Goal: Task Accomplishment & Management: Complete application form

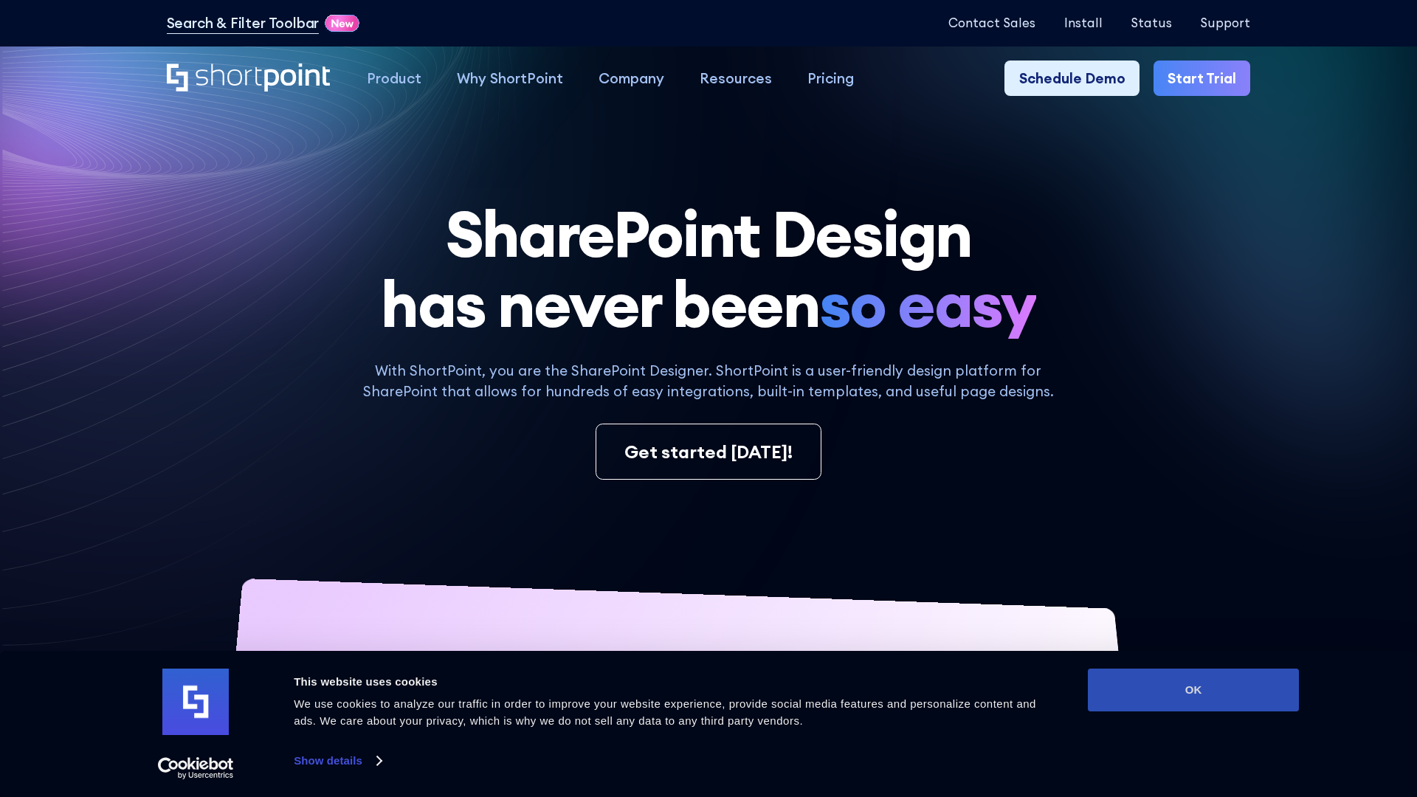
click at [1193, 690] on button "OK" at bounding box center [1193, 689] width 211 height 43
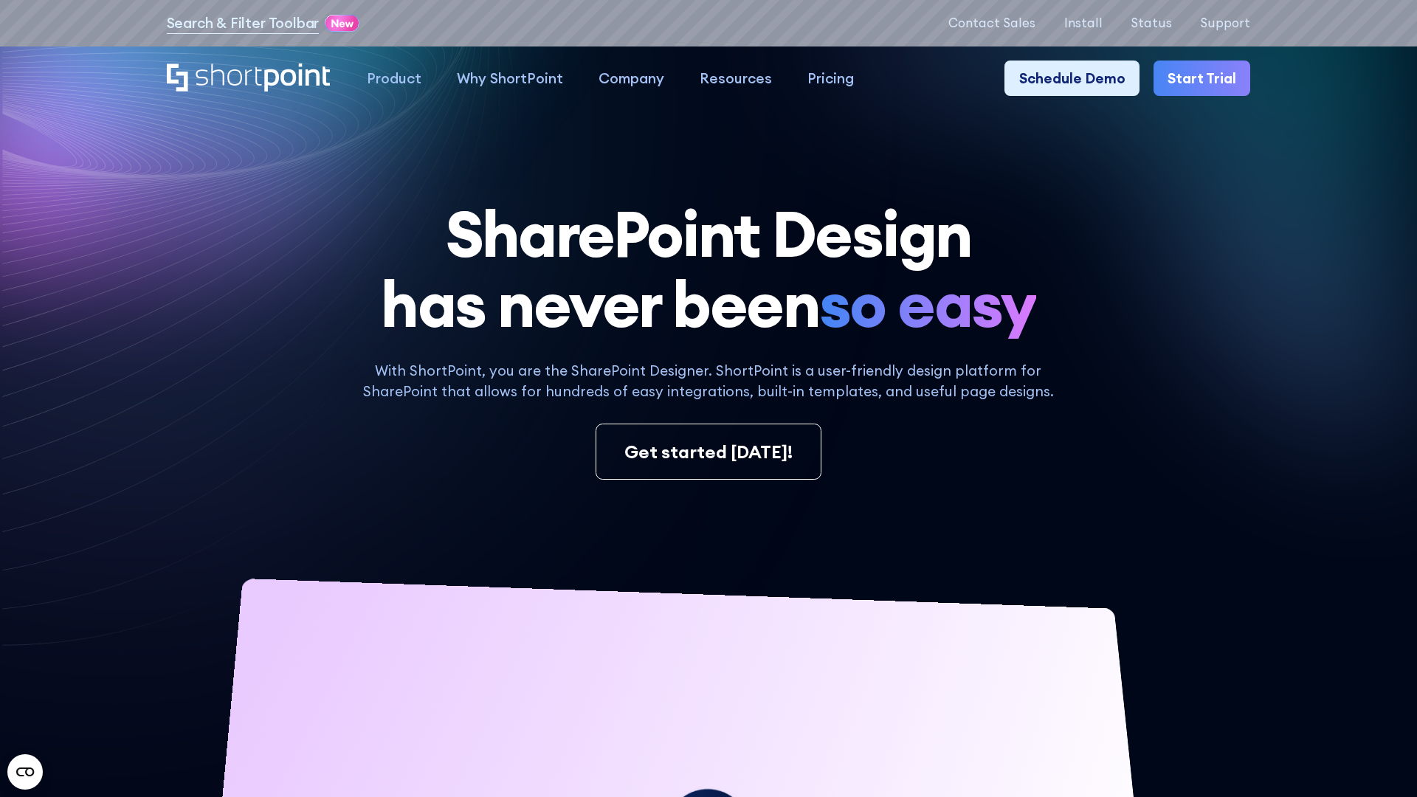
click at [1203, 77] on link "Start Trial" at bounding box center [1201, 78] width 97 height 35
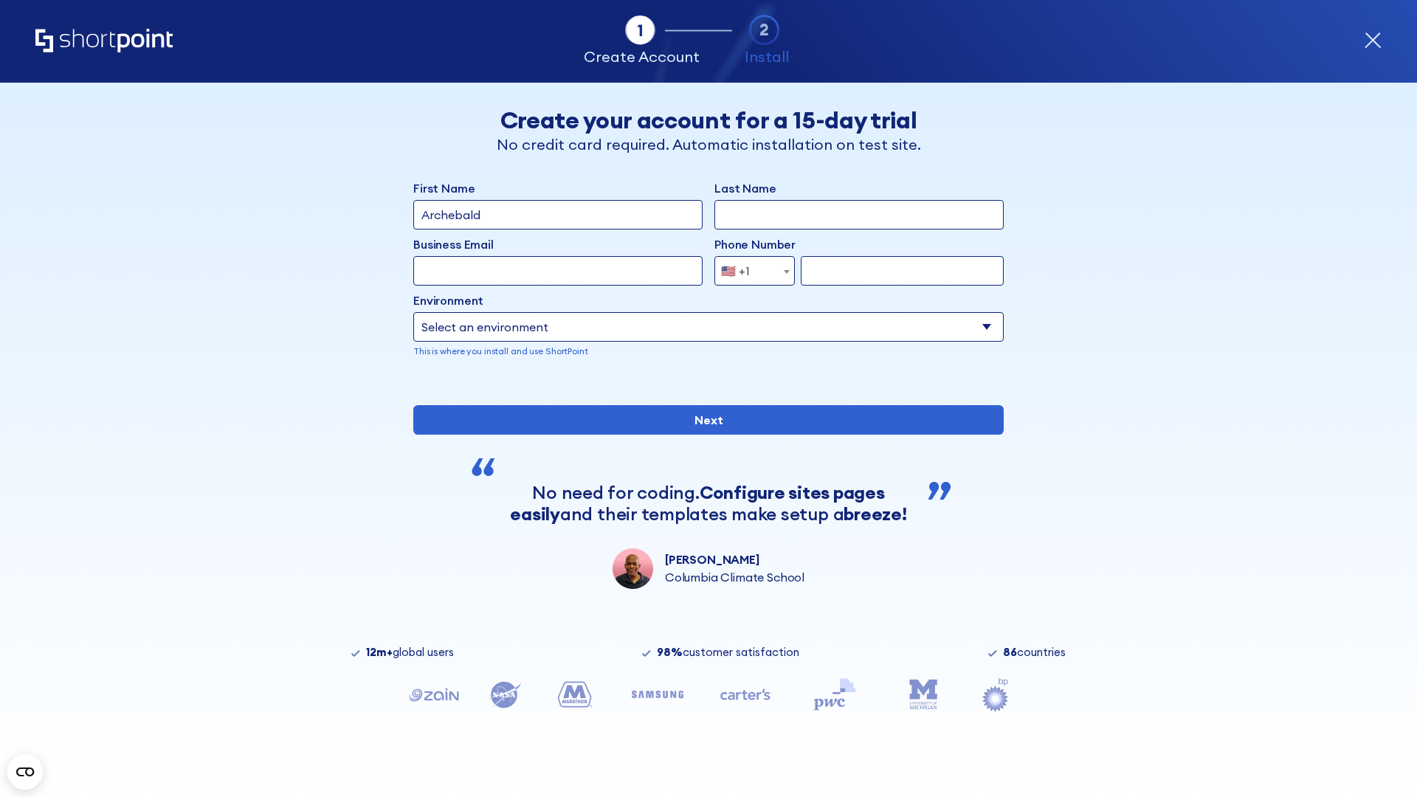
type input "Archebald"
type input "Berkuskv"
type input "2125556789"
select select "Microsoft 365"
type input "2125556789"
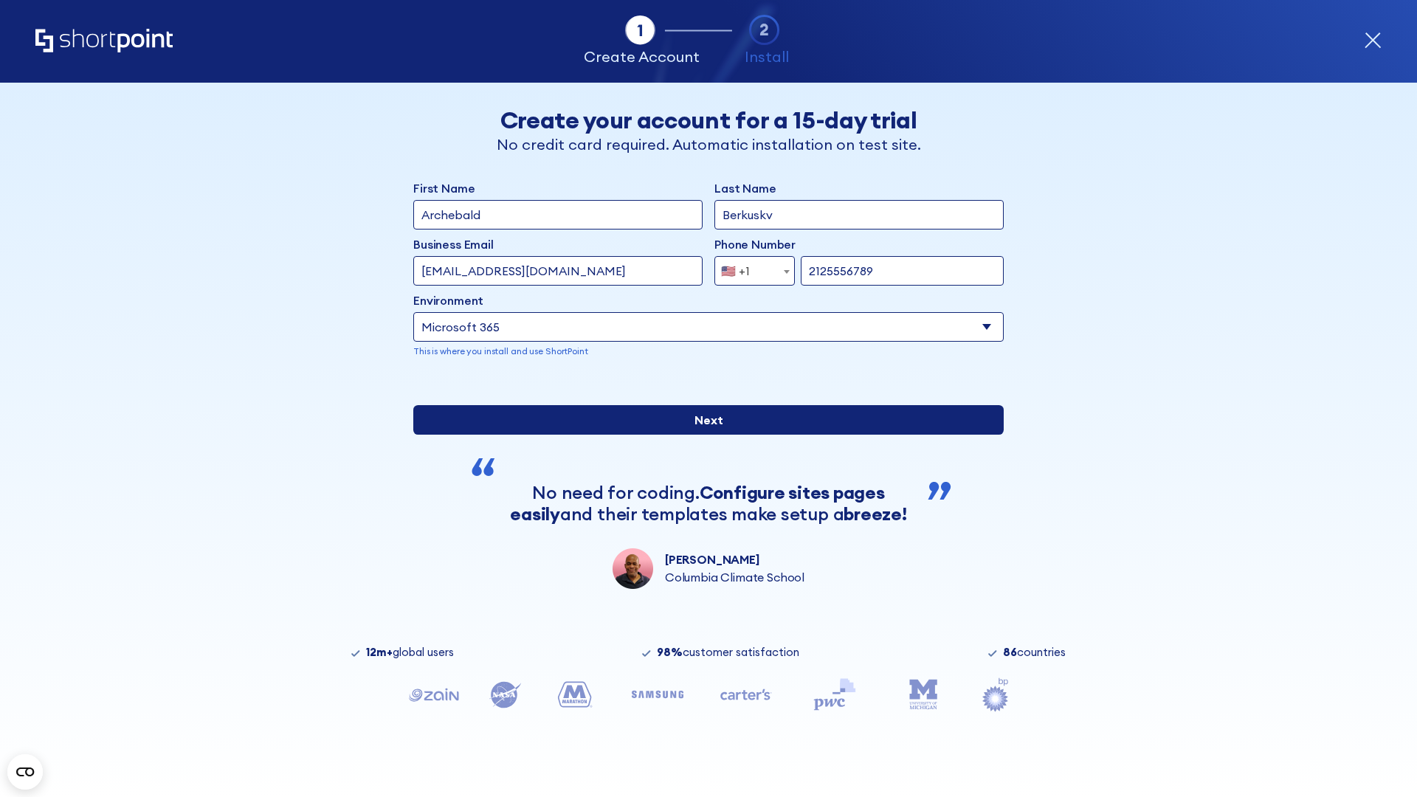
type input "testEmail@mail.com"
drag, startPoint x: 708, startPoint y: 469, endPoint x: 545, endPoint y: 592, distance: 204.5
click at [708, 435] on input "Next" at bounding box center [708, 420] width 590 height 30
